Goal: Find specific page/section: Find specific page/section

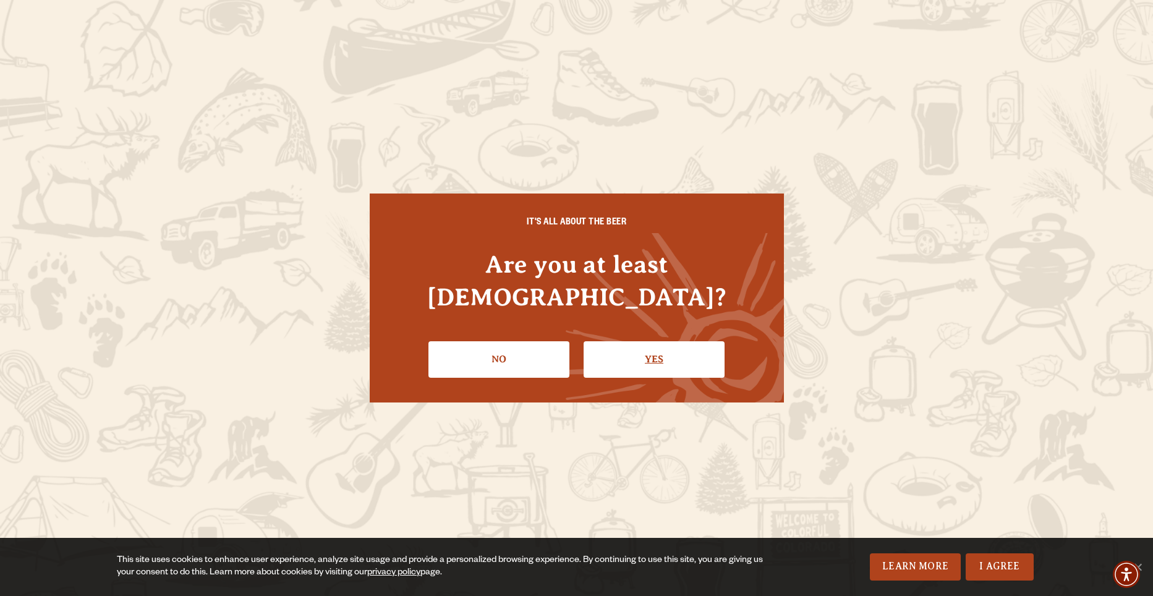
click at [633, 346] on link "Yes" at bounding box center [654, 359] width 141 height 36
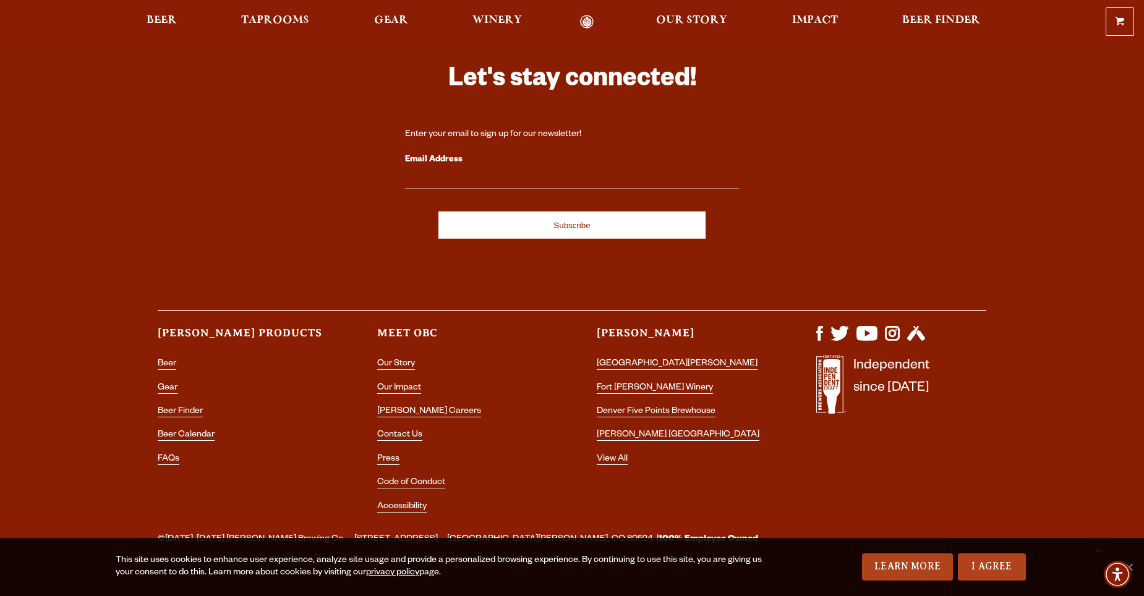
scroll to position [3639, 0]
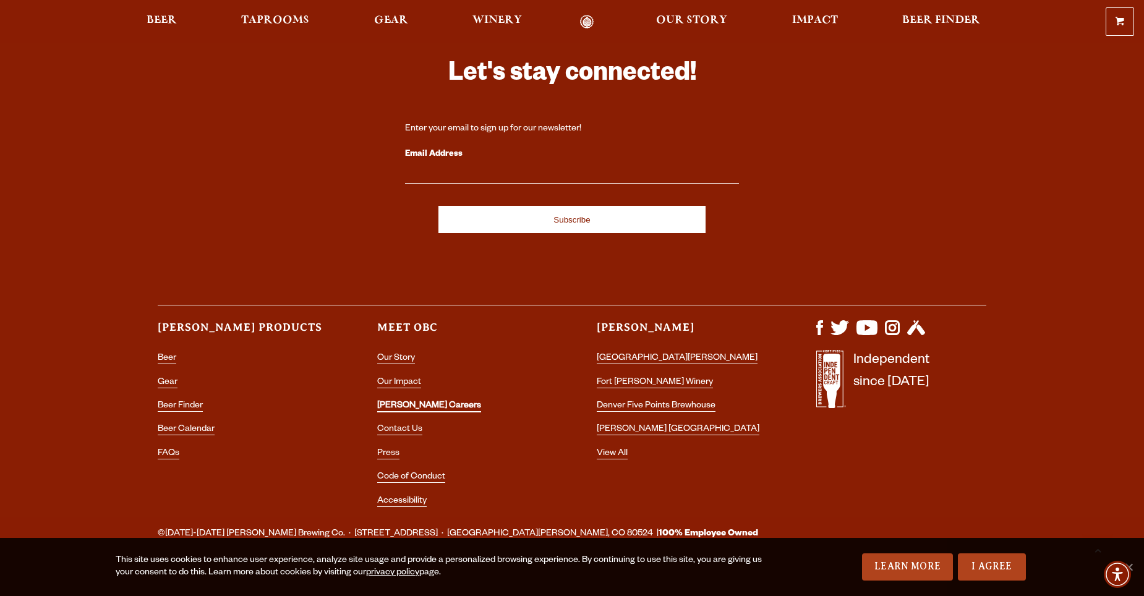
click at [397, 401] on link "[PERSON_NAME] Careers" at bounding box center [429, 406] width 104 height 11
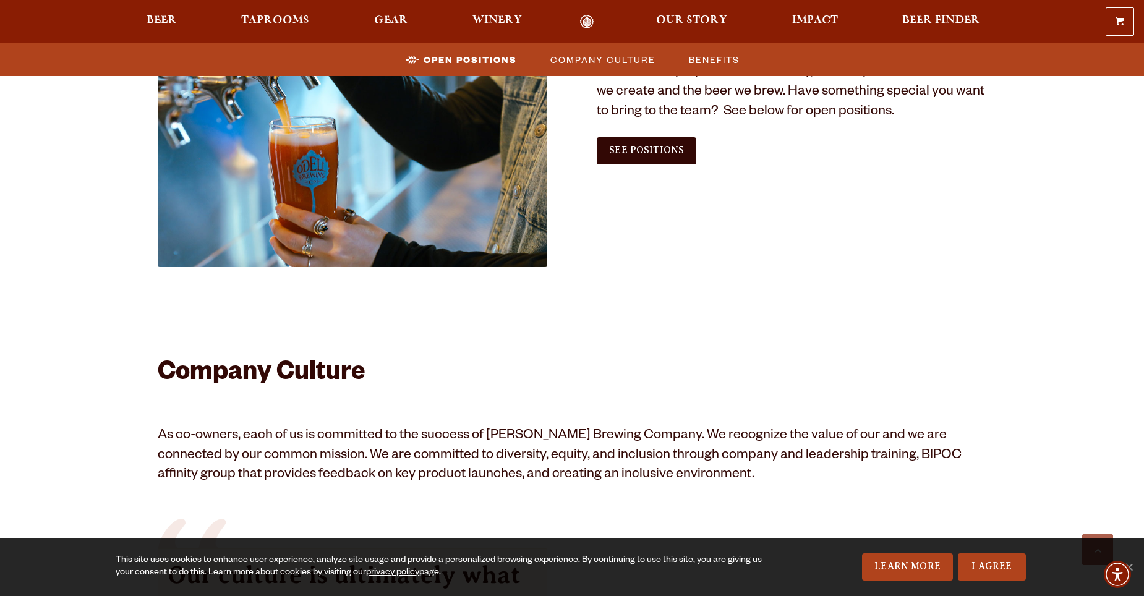
scroll to position [757, 0]
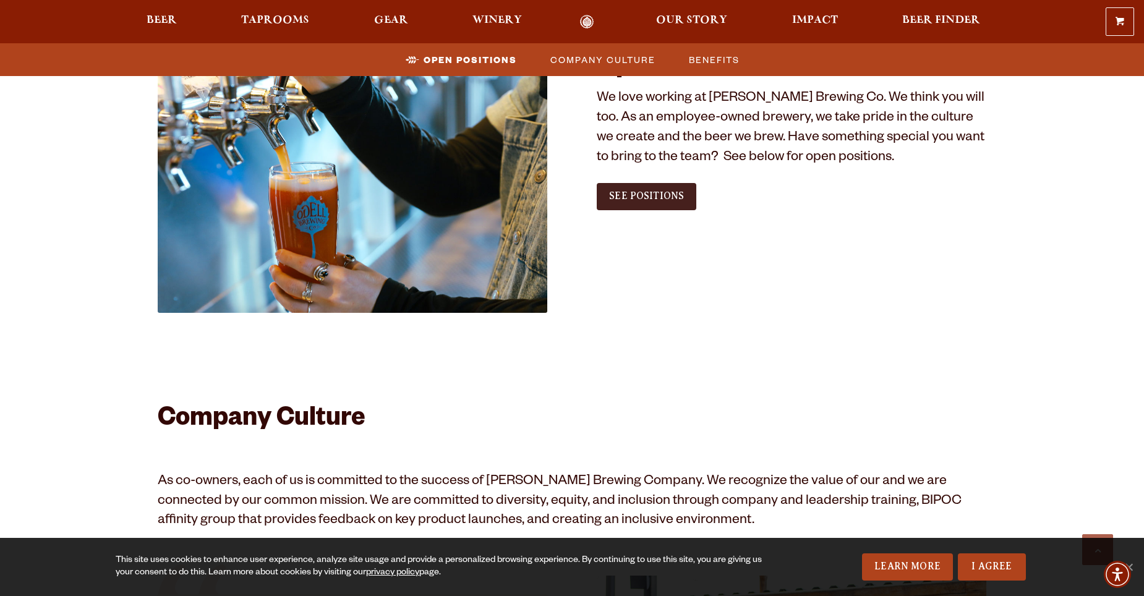
click at [638, 199] on span "See Positions" at bounding box center [646, 195] width 75 height 11
click at [396, 18] on span "Gear" at bounding box center [391, 20] width 34 height 10
